Goal: Task Accomplishment & Management: Manage account settings

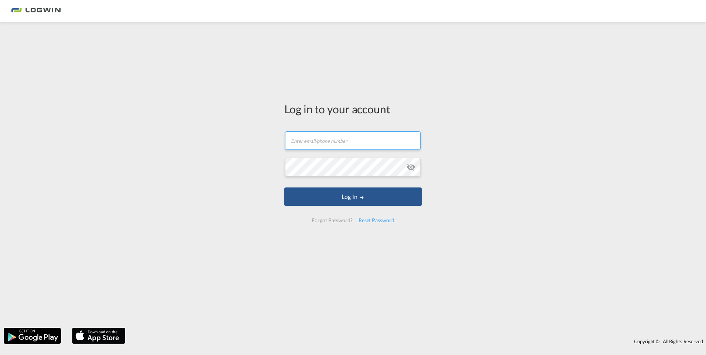
click at [321, 143] on input "text" at bounding box center [353, 140] width 136 height 18
type input "[PERSON_NAME][EMAIL_ADDRESS][DOMAIN_NAME]"
click at [412, 168] on md-icon "icon-eye-off" at bounding box center [411, 167] width 9 height 9
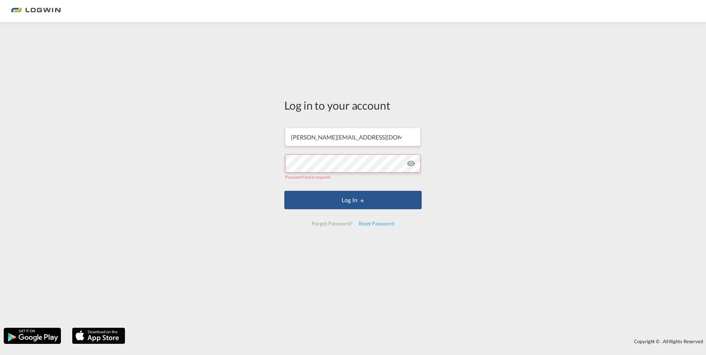
click at [412, 168] on md-icon "icon-eye-off" at bounding box center [411, 163] width 9 height 9
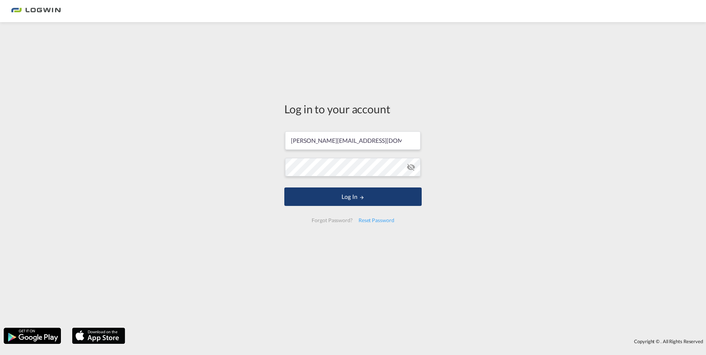
click at [346, 197] on button "Log In" at bounding box center [352, 197] width 137 height 18
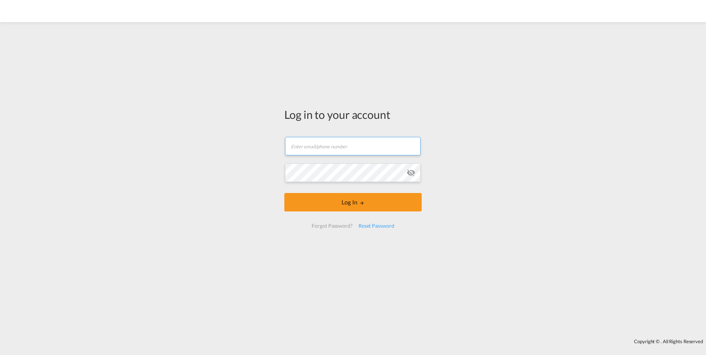
click at [315, 148] on input "text" at bounding box center [353, 146] width 136 height 18
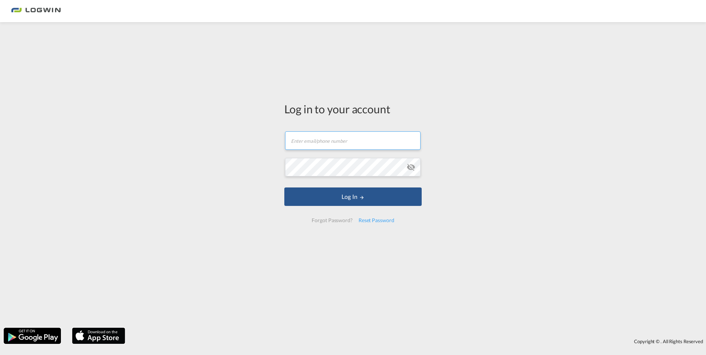
type input "[PERSON_NAME][EMAIL_ADDRESS][DOMAIN_NAME]"
click at [413, 169] on md-icon "icon-eye-off" at bounding box center [411, 167] width 9 height 9
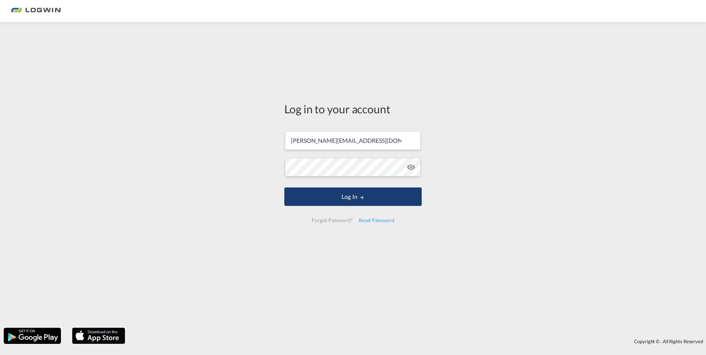
click at [374, 196] on button "Log In" at bounding box center [352, 197] width 137 height 18
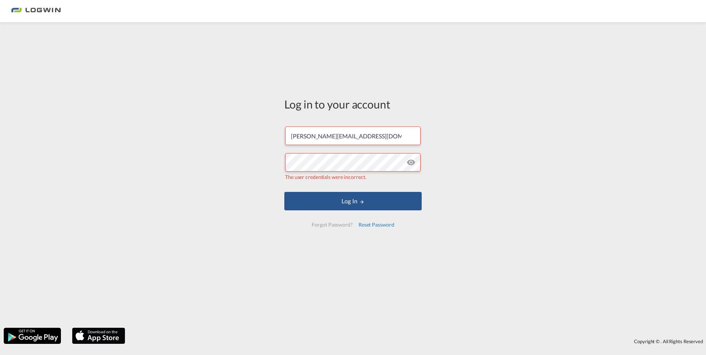
click at [376, 225] on div "Reset Password" at bounding box center [377, 224] width 42 height 13
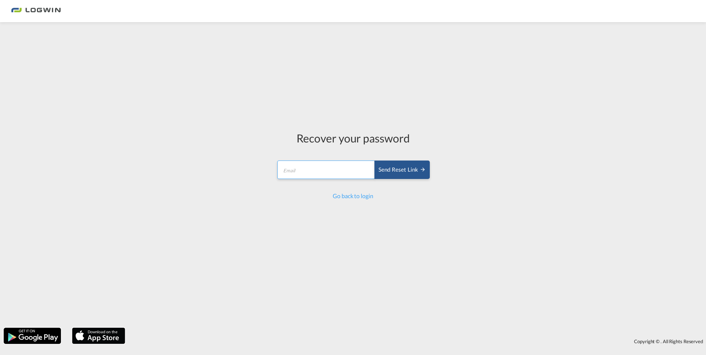
click at [317, 167] on input "email" at bounding box center [326, 170] width 98 height 18
type input "[PERSON_NAME][EMAIL_ADDRESS][DOMAIN_NAME]"
click at [345, 196] on link "Go back to login" at bounding box center [353, 195] width 40 height 7
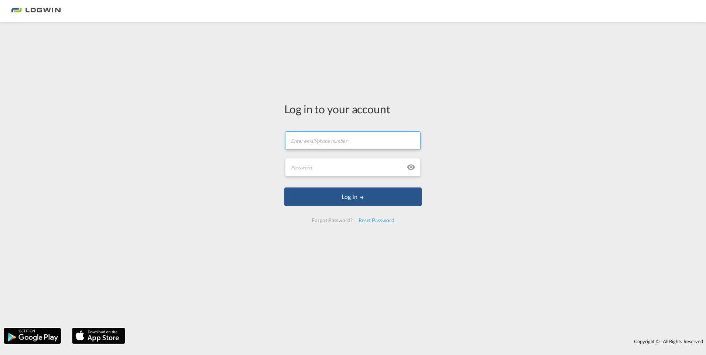
click at [301, 136] on input "text" at bounding box center [353, 140] width 136 height 18
type input "[PERSON_NAME][EMAIL_ADDRESS][DOMAIN_NAME]"
click at [328, 167] on input "text" at bounding box center [353, 167] width 136 height 18
click at [362, 222] on div "Reset Password" at bounding box center [377, 220] width 42 height 13
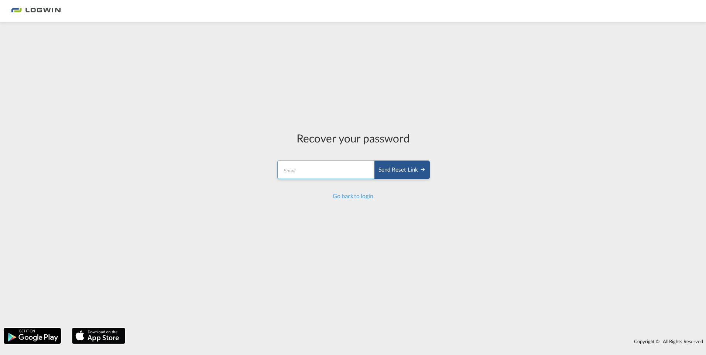
click at [327, 174] on input "email" at bounding box center [326, 170] width 98 height 18
type input "[PERSON_NAME][EMAIL_ADDRESS][DOMAIN_NAME]"
click at [412, 167] on div "Send reset link" at bounding box center [402, 170] width 47 height 8
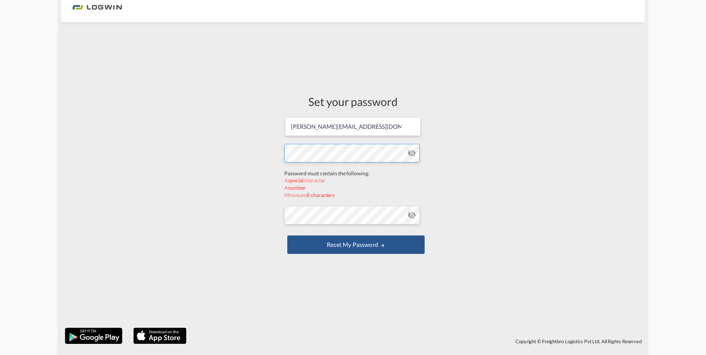
click at [311, 174] on form "deborah.zelioli@logwin-logistics.com Password must contain the following: A spe…" at bounding box center [352, 187] width 137 height 140
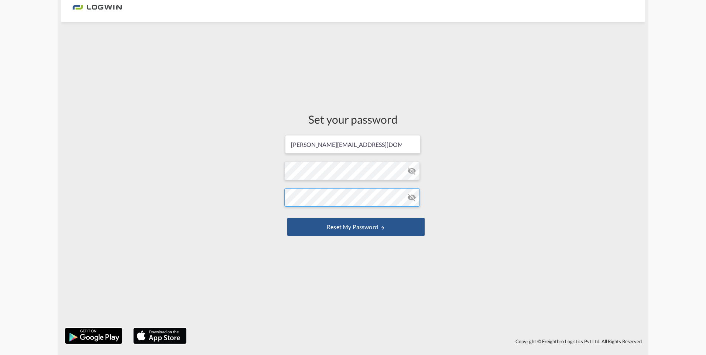
click at [311, 217] on form "deborah.zelioli@logwin-logistics.com Password must contain the following: A spe…" at bounding box center [352, 186] width 137 height 104
click at [391, 176] on form "deborah.zelioli@logwin-logistics.com Password must contain the following: A spe…" at bounding box center [352, 186] width 137 height 104
click at [355, 248] on div "Set your password deborah.zelioli@logwin-logistics.com Password must contain th…" at bounding box center [353, 175] width 148 height 298
click at [355, 225] on button "Reset my password" at bounding box center [355, 227] width 137 height 18
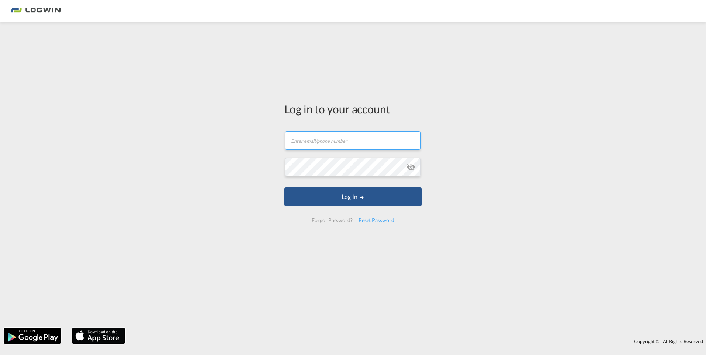
type input "[PERSON_NAME][EMAIL_ADDRESS][DOMAIN_NAME]"
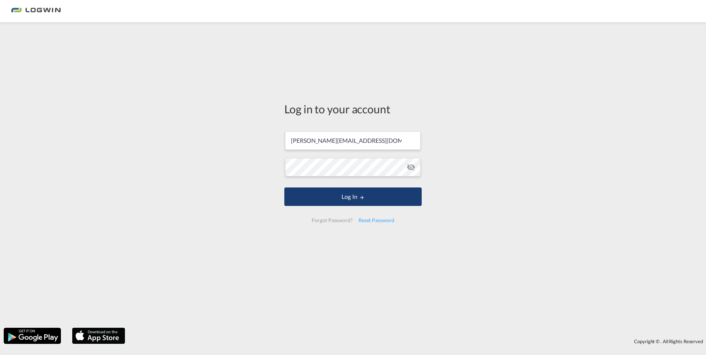
click at [357, 198] on button "Log In" at bounding box center [352, 197] width 137 height 18
